Goal: Task Accomplishment & Management: Use online tool/utility

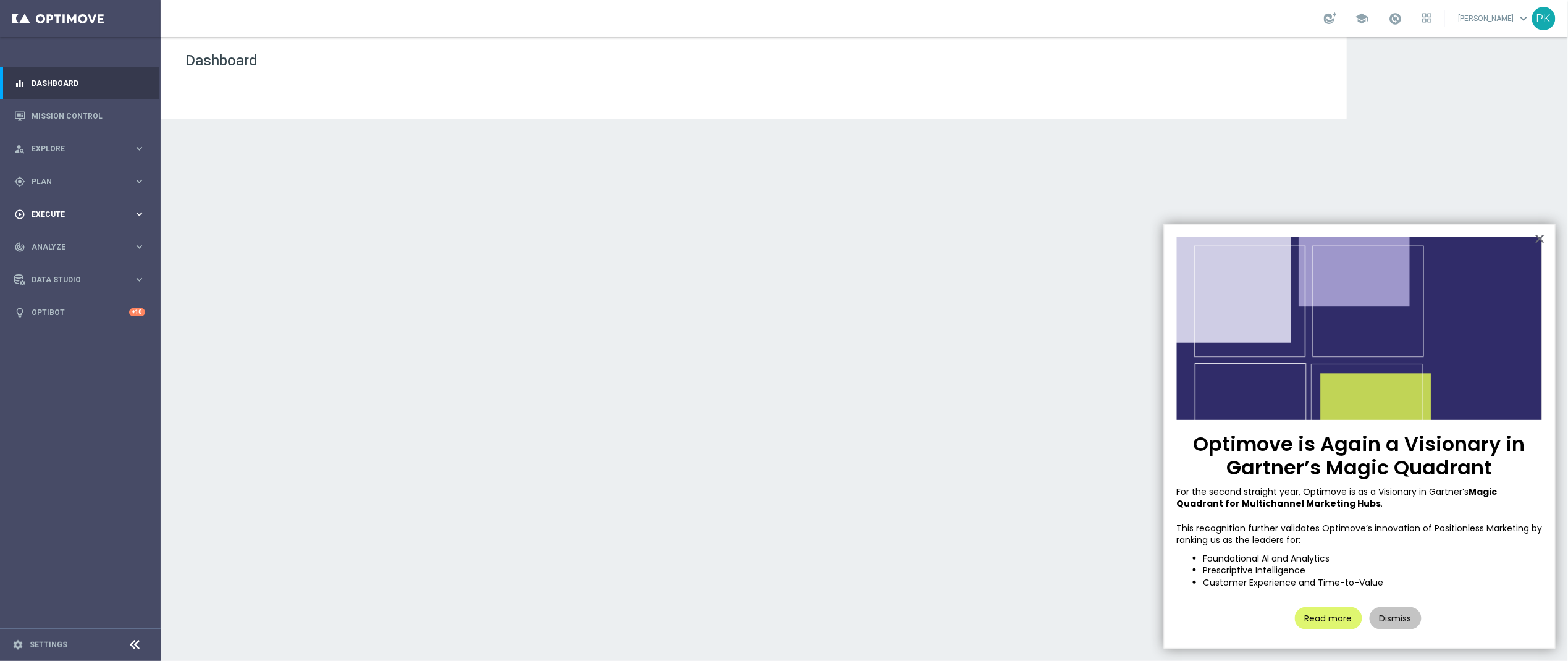
click at [50, 209] on div "play_circle_outline Execute" at bounding box center [73, 214] width 119 height 11
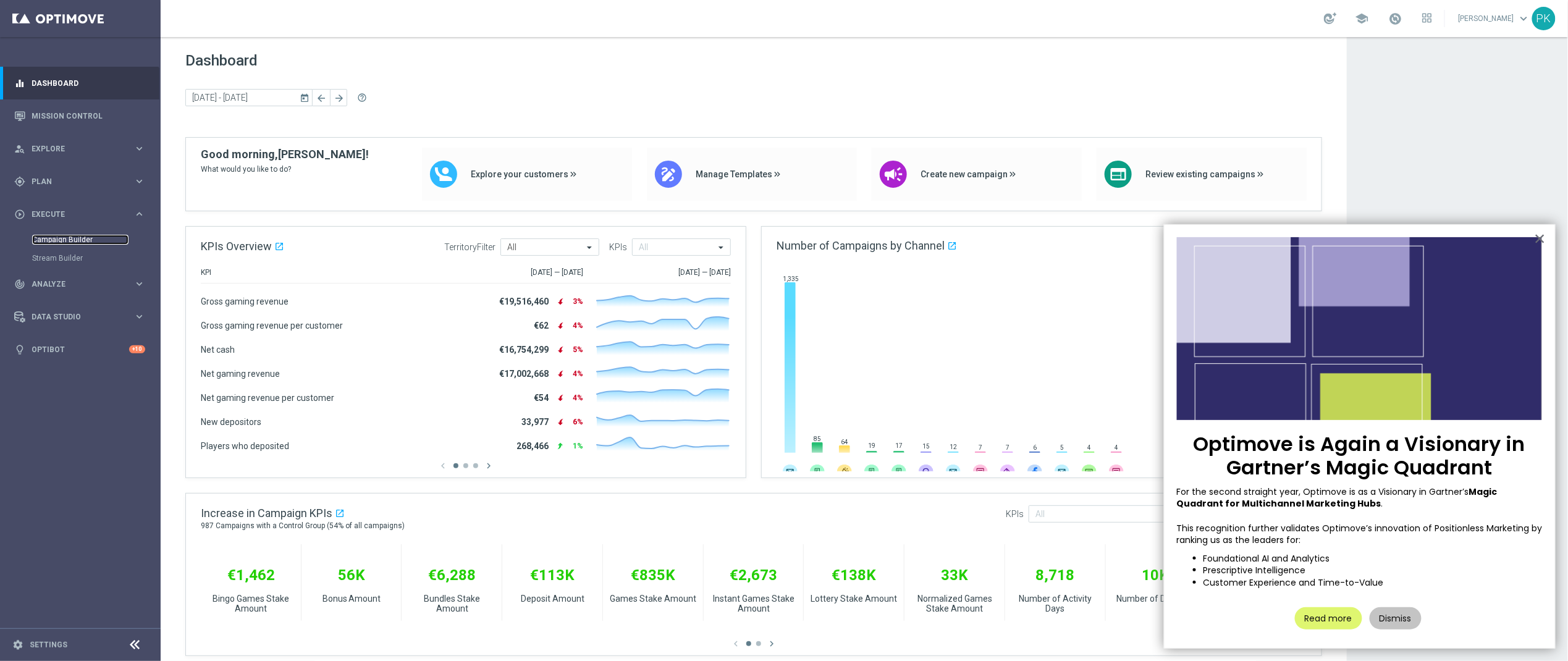
click at [56, 240] on link "Campaign Builder" at bounding box center [79, 239] width 96 height 10
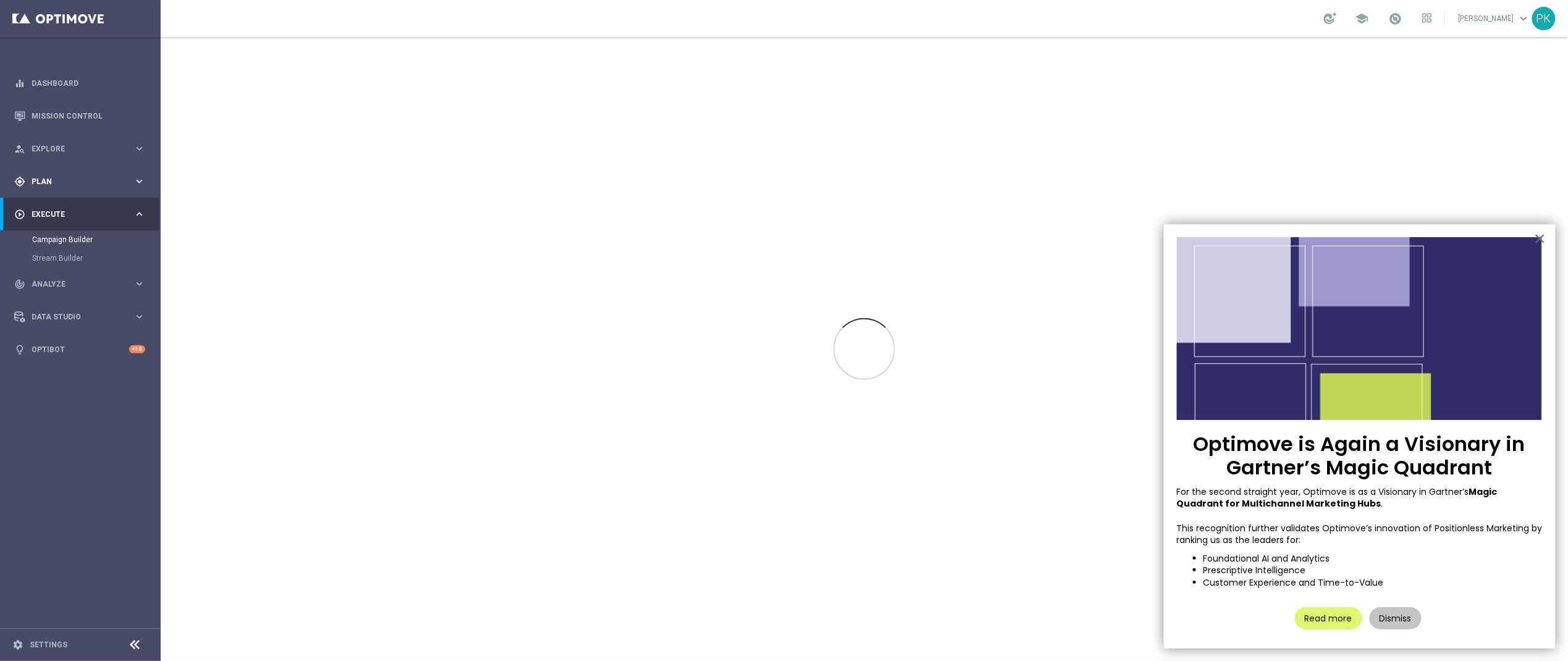
click at [48, 181] on span "Plan" at bounding box center [83, 182] width 102 height 7
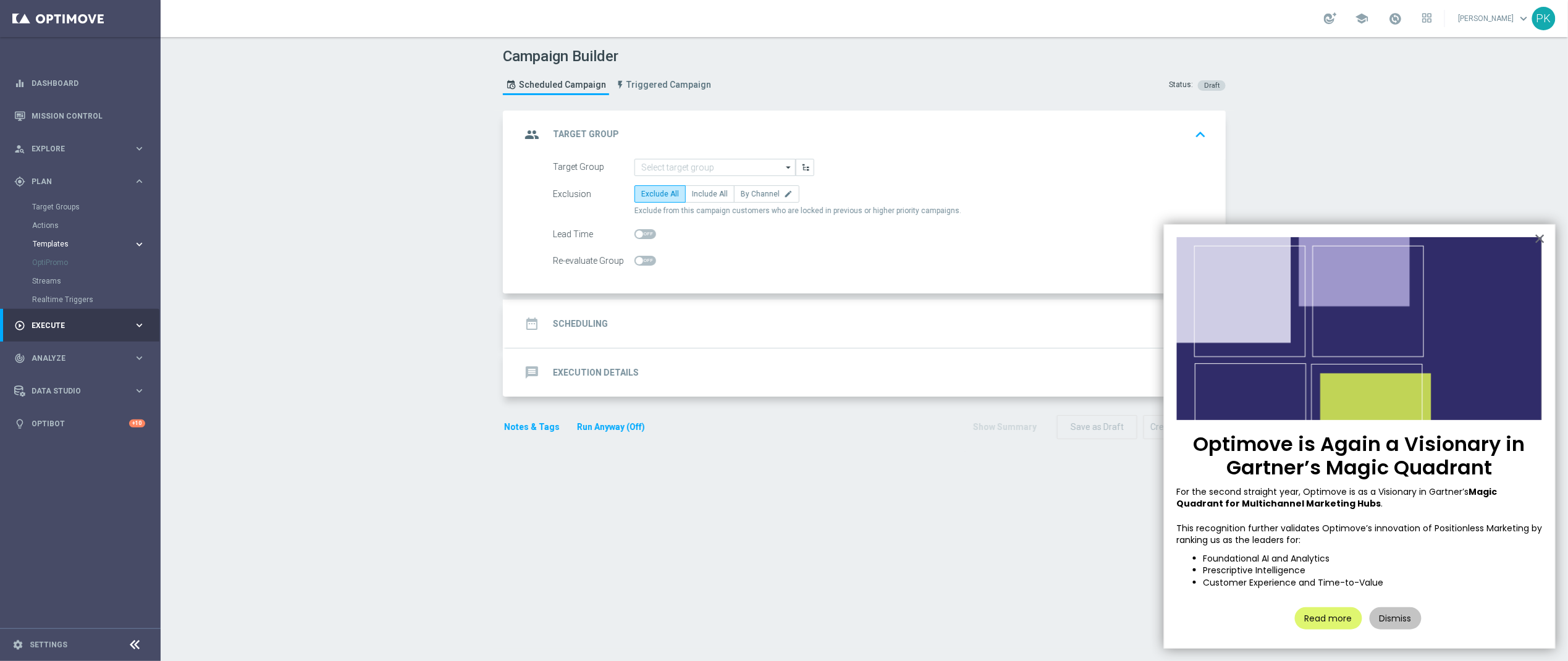
click at [56, 245] on span "Templates" at bounding box center [77, 244] width 88 height 7
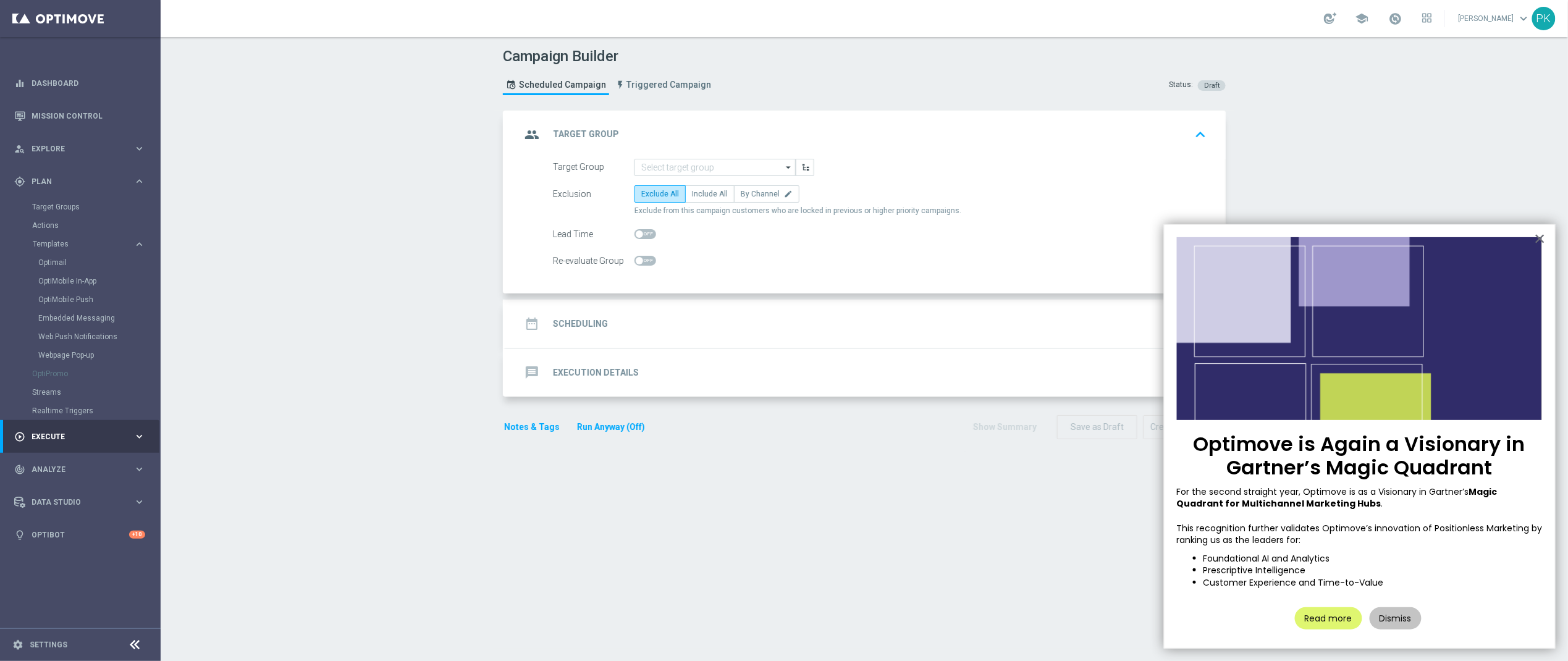
click at [66, 312] on div "Embedded Messaging" at bounding box center [98, 318] width 121 height 19
click at [91, 318] on link "Embedded Messaging" at bounding box center [83, 317] width 90 height 10
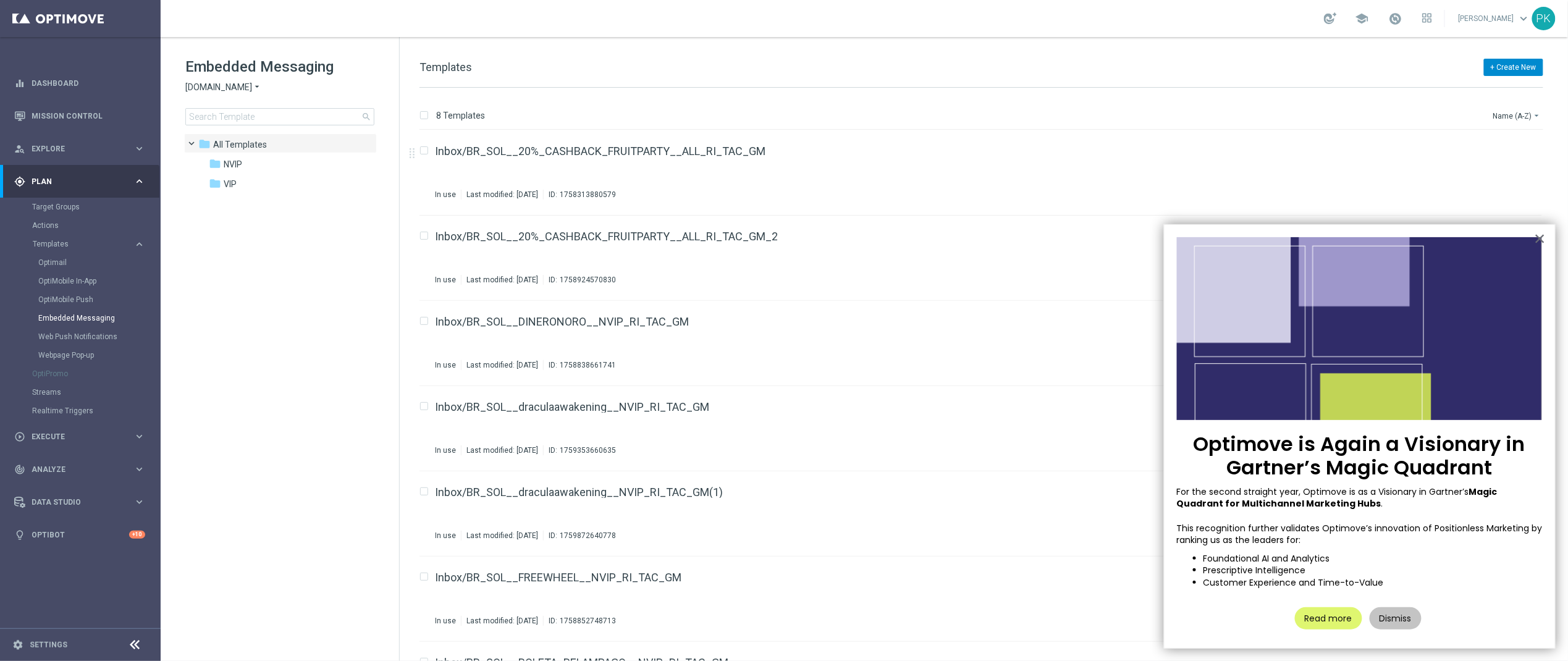
click at [1516, 70] on button "+ Create New" at bounding box center [1513, 68] width 59 height 18
click at [1483, 90] on span "New Template" at bounding box center [1480, 90] width 49 height 9
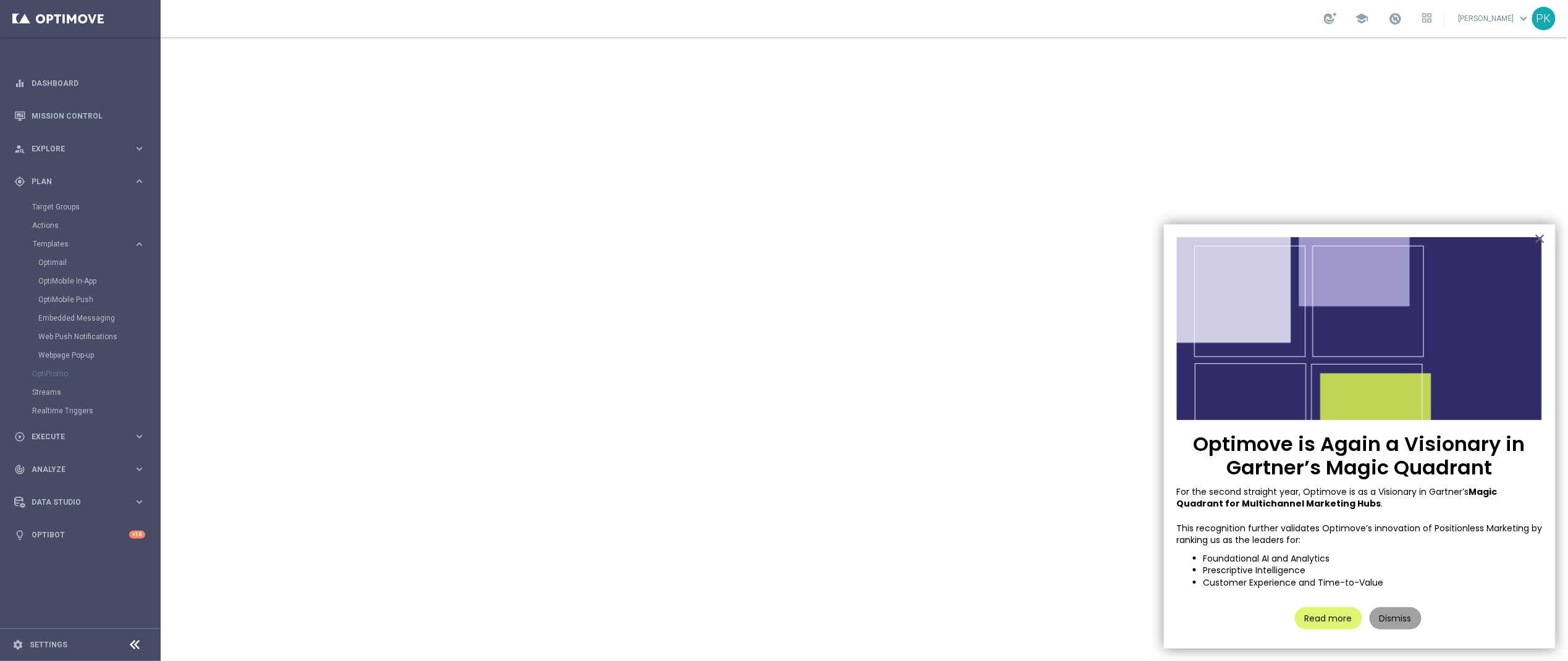
click at [1406, 615] on button "Dismiss" at bounding box center [1395, 618] width 52 height 22
